Goal: Find specific page/section: Find specific page/section

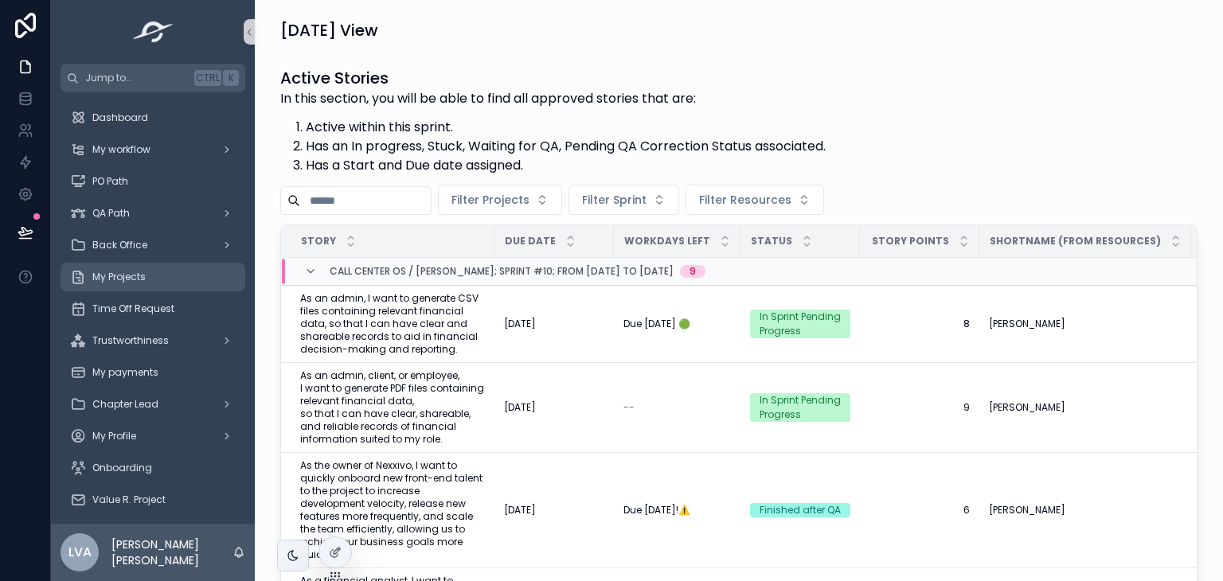
click at [176, 285] on div "My Projects" at bounding box center [153, 276] width 166 height 25
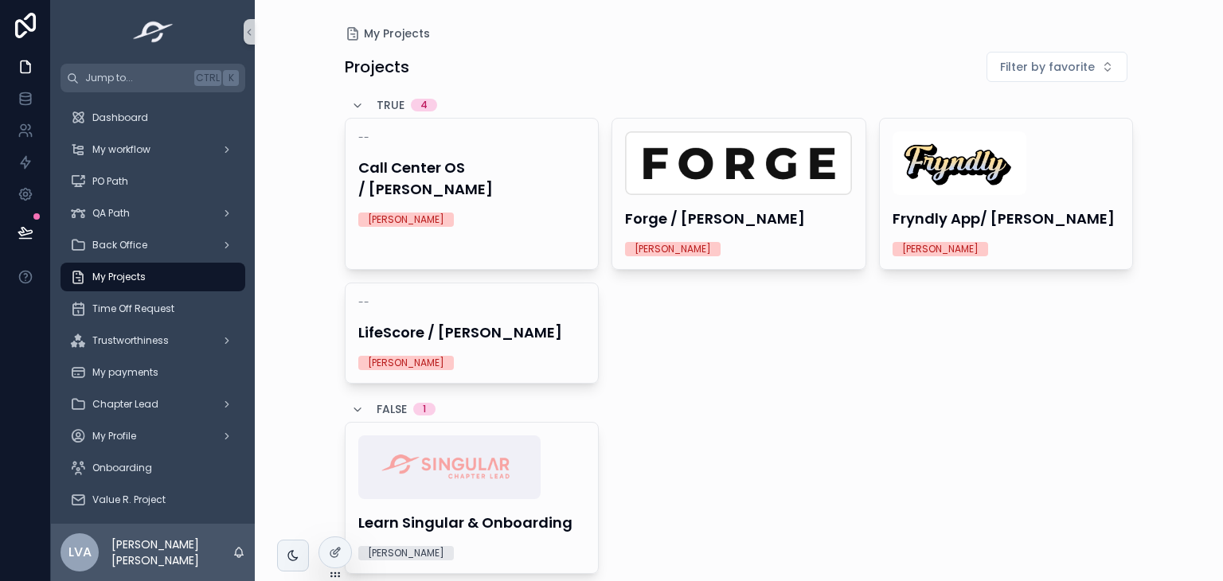
click at [255, 29] on div "My Projects Projects Filter by favorite TRUE 4 -- Call Center OS / Carlos Monge…" at bounding box center [739, 290] width 968 height 581
click at [248, 31] on icon "scrollable content" at bounding box center [249, 32] width 3 height 6
